Goal: Transaction & Acquisition: Subscribe to service/newsletter

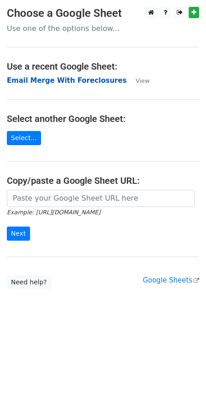
click at [50, 78] on strong "Email Merge With Foreclosures" at bounding box center [67, 80] width 120 height 8
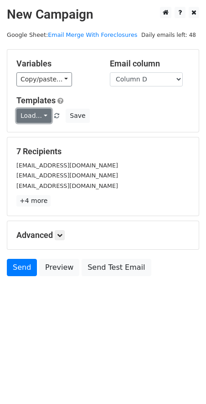
click at [40, 113] on link "Load..." at bounding box center [33, 116] width 35 height 14
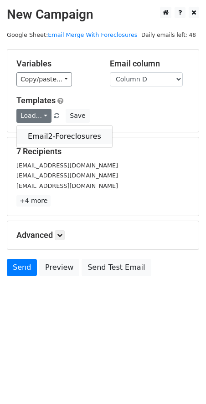
click at [41, 139] on link "Email2-Foreclosures" at bounding box center [64, 136] width 95 height 15
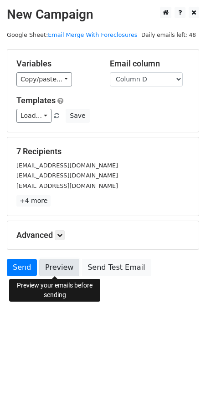
click at [51, 268] on link "Preview" at bounding box center [59, 267] width 40 height 17
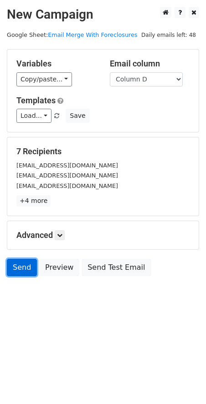
click at [28, 268] on link "Send" at bounding box center [22, 267] width 30 height 17
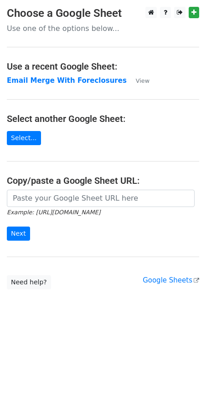
click at [60, 80] on strong "Email Merge With Foreclosures" at bounding box center [67, 80] width 120 height 8
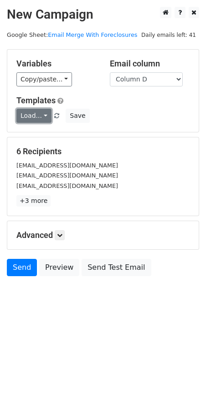
click at [44, 116] on link "Load..." at bounding box center [33, 116] width 35 height 14
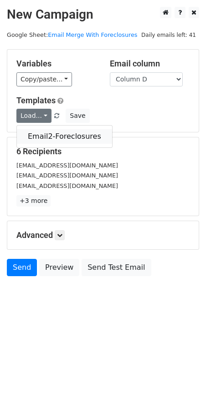
click at [37, 137] on link "Email2-Foreclosures" at bounding box center [64, 136] width 95 height 15
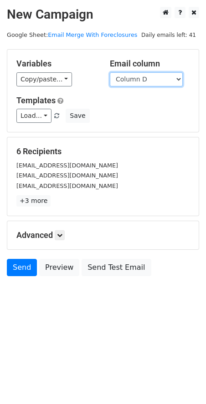
click at [179, 81] on select "Column A Column B Column C Column D Column E" at bounding box center [146, 79] width 73 height 14
select select "Column E"
click at [110, 72] on select "Column A Column B Column C Column D Column E" at bounding box center [146, 79] width 73 height 14
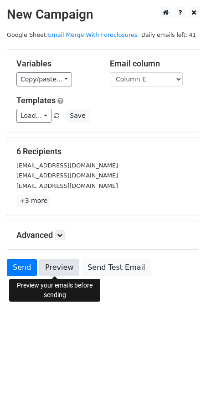
click at [57, 260] on form "Variables Copy/paste... {{Column A}} {{Column B}} {{Column C}} {{Column D}} {{C…" at bounding box center [103, 165] width 192 height 232
click at [58, 266] on link "Preview" at bounding box center [59, 267] width 40 height 17
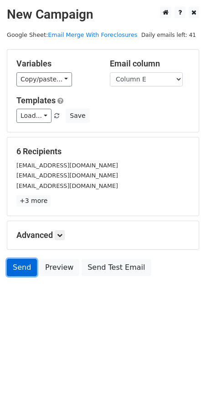
click at [19, 267] on link "Send" at bounding box center [22, 267] width 30 height 17
